Goal: Task Accomplishment & Management: Manage account settings

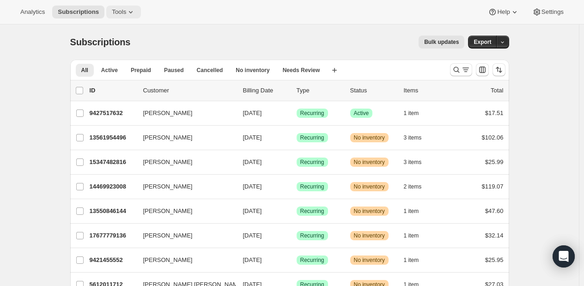
click at [126, 9] on icon at bounding box center [130, 11] width 9 height 9
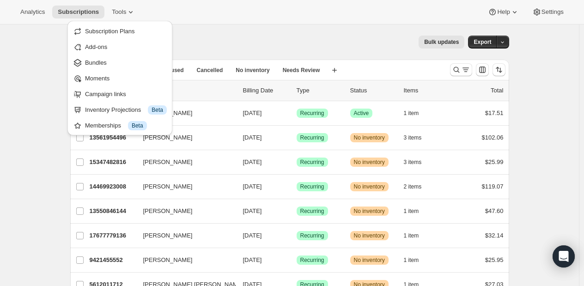
click at [534, 4] on div "Analytics Subscriptions Tools Help Settings" at bounding box center [292, 12] width 584 height 25
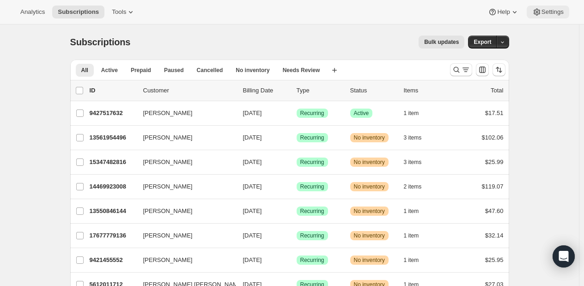
click at [542, 9] on icon at bounding box center [537, 11] width 9 height 9
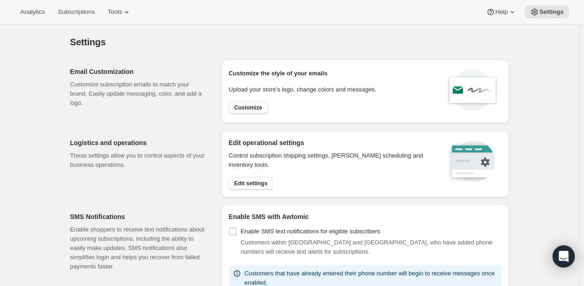
click at [256, 103] on button "Customize" at bounding box center [248, 107] width 39 height 13
select select "subscriptionMessage"
select select "5"
select select "15"
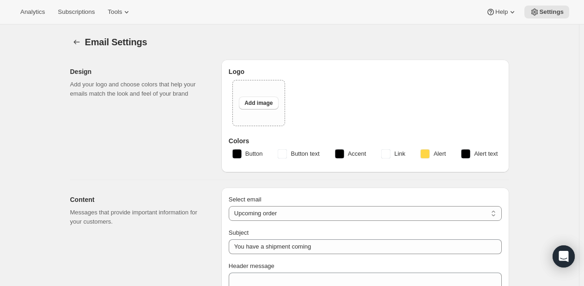
type input "Savor by [PERSON_NAME]"
checkbox input "false"
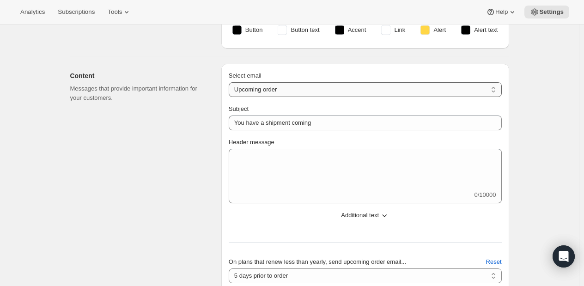
scroll to position [139, 0]
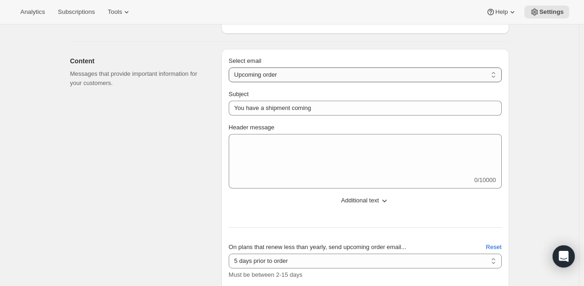
click at [290, 73] on select "New subscription Upcoming order Failed payment Delayed subscription (inventory …" at bounding box center [365, 75] width 273 height 15
click at [135, 123] on div "Content Messages that provide important information for your customers." at bounding box center [142, 205] width 144 height 313
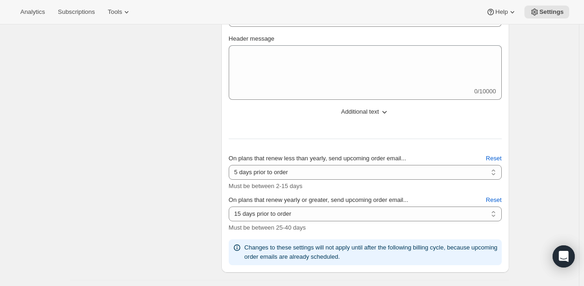
scroll to position [277, 0]
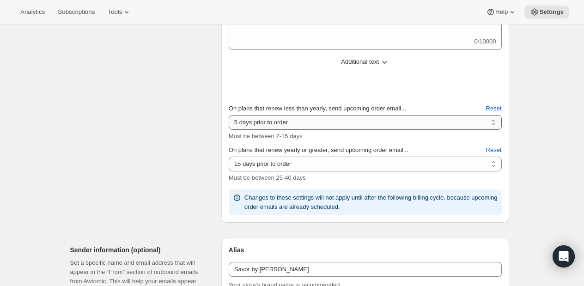
click at [374, 122] on select "2 days prior to order 3 days prior to order 4 days prior to order 5 days prior …" at bounding box center [365, 122] width 273 height 15
click at [85, 120] on div "Content Messages that provide important information for your customers." at bounding box center [142, 66] width 144 height 313
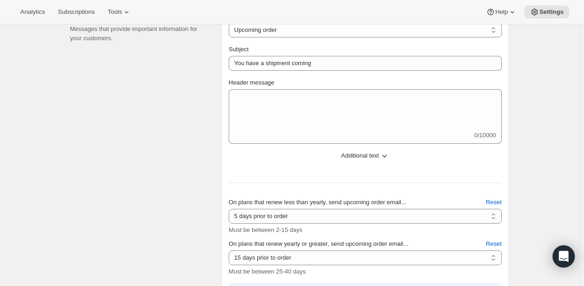
scroll to position [185, 0]
click at [356, 211] on select "2 days prior to order 3 days prior to order 4 days prior to order 5 days prior …" at bounding box center [365, 215] width 273 height 15
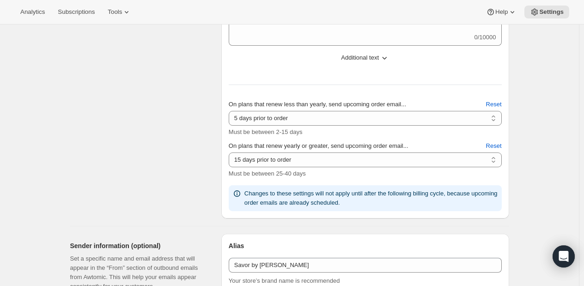
scroll to position [324, 0]
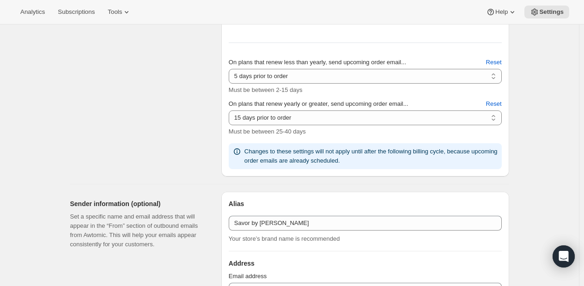
click at [116, 165] on div "Content Messages that provide important information for your customers." at bounding box center [142, 20] width 144 height 313
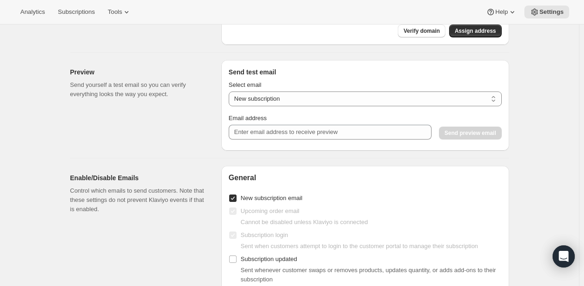
scroll to position [601, 0]
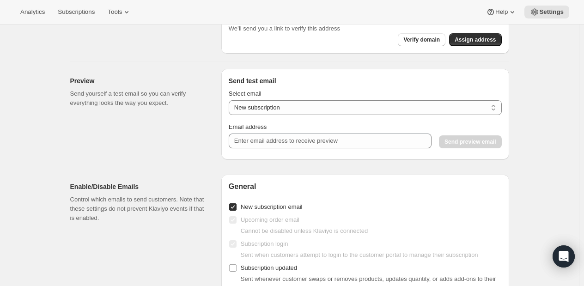
click at [532, 63] on div "Email Settings. This page is ready Email Settings Design Add your logo and choo…" at bounding box center [289, 23] width 579 height 1201
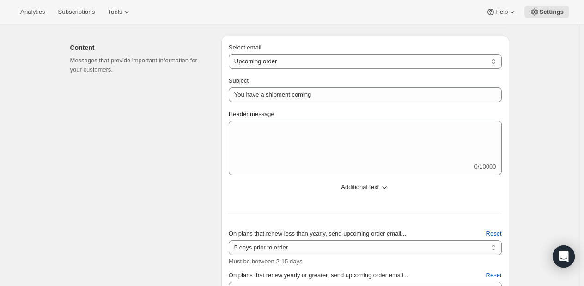
scroll to position [152, 0]
click at [273, 58] on select "New subscription Upcoming order Failed payment Delayed subscription (inventory …" at bounding box center [365, 62] width 273 height 15
click at [387, 188] on icon "button" at bounding box center [385, 188] width 5 height 3
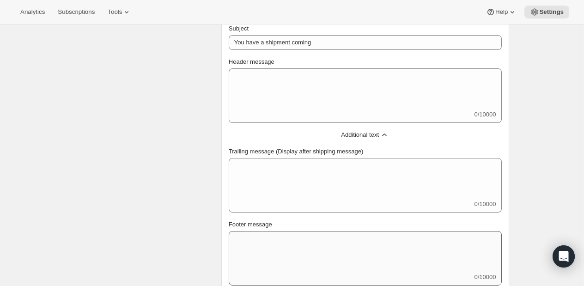
scroll to position [244, 0]
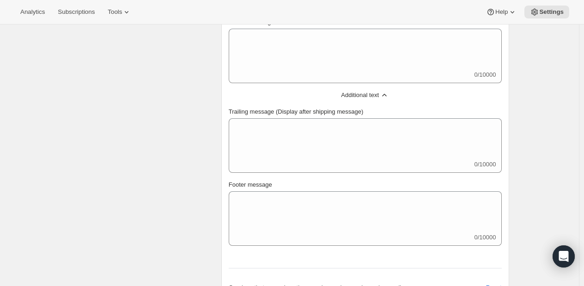
click at [371, 92] on span "Additional text" at bounding box center [360, 95] width 38 height 9
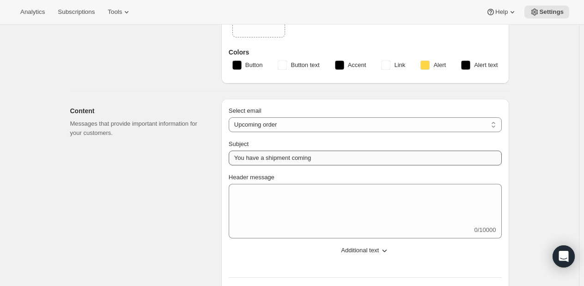
scroll to position [92, 0]
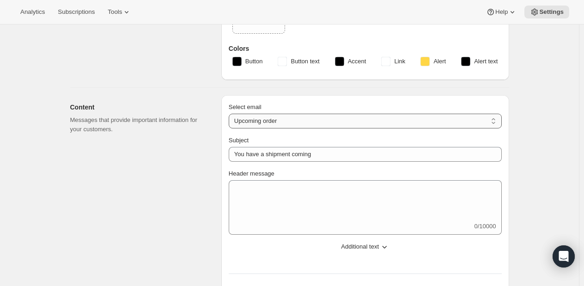
click at [338, 122] on select "New subscription Upcoming order Failed payment Delayed subscription (inventory …" at bounding box center [365, 121] width 273 height 15
click at [342, 123] on select "New subscription Upcoming order Failed payment Delayed subscription (inventory …" at bounding box center [365, 121] width 273 height 15
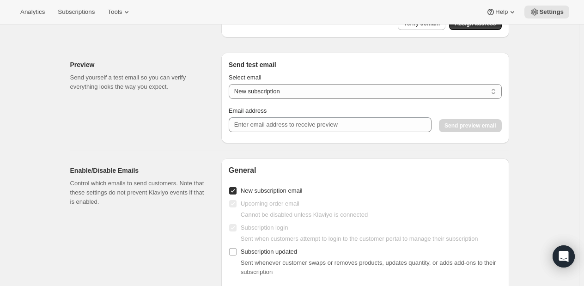
scroll to position [555, 0]
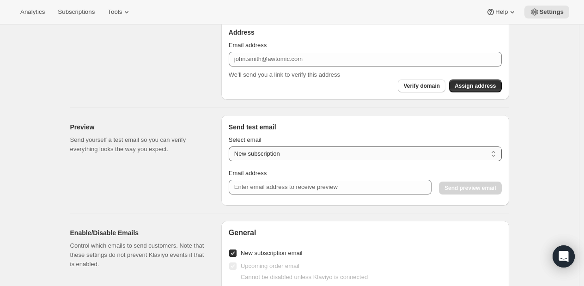
click at [303, 155] on select "New subscription Upcoming order Payment failure Delayed subscription Updated su…" at bounding box center [365, 154] width 273 height 15
click at [158, 178] on div "Preview Send yourself a test email so you can verify everything looks the way y…" at bounding box center [142, 160] width 144 height 91
